Goal: Find specific page/section: Find specific page/section

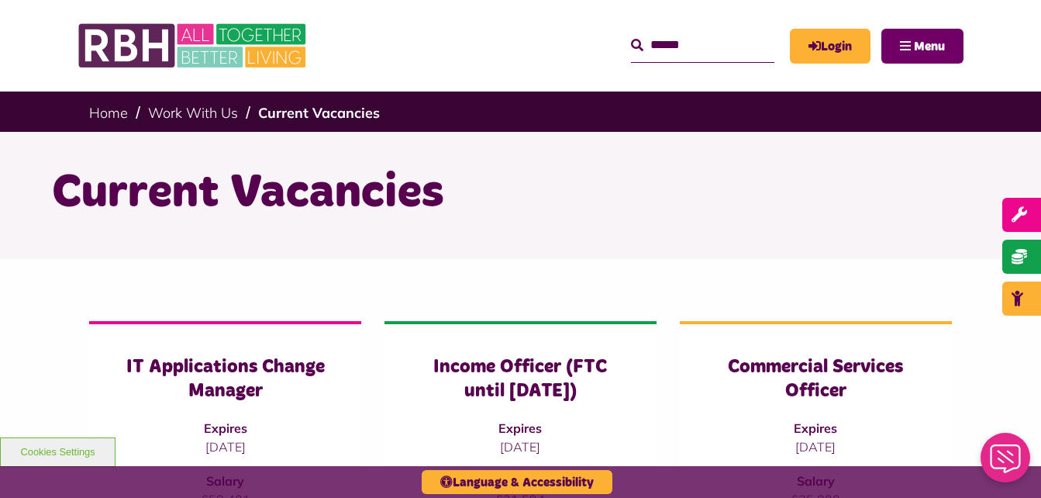
click at [923, 44] on span "Menu" at bounding box center [929, 46] width 31 height 12
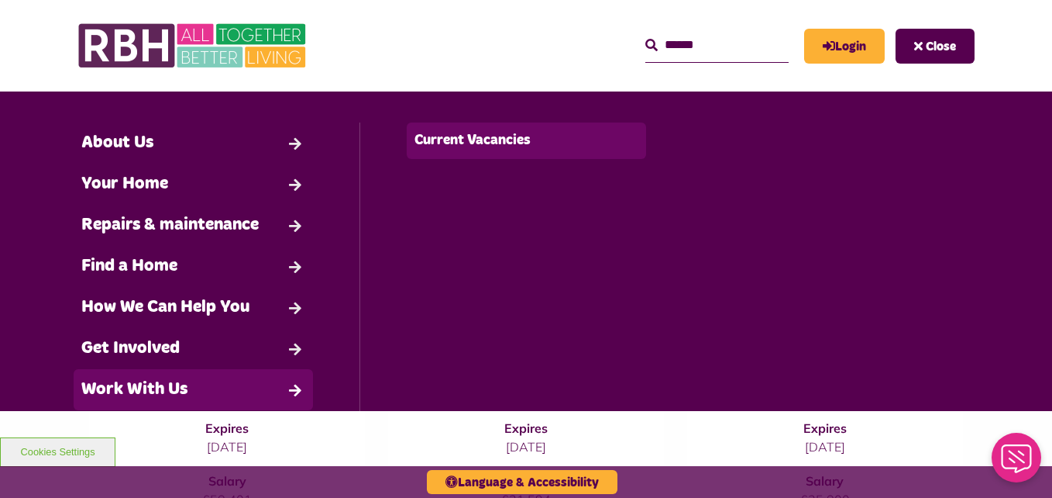
click at [474, 147] on link "Current Vacancies" at bounding box center [526, 140] width 239 height 36
